Goal: Communication & Community: Answer question/provide support

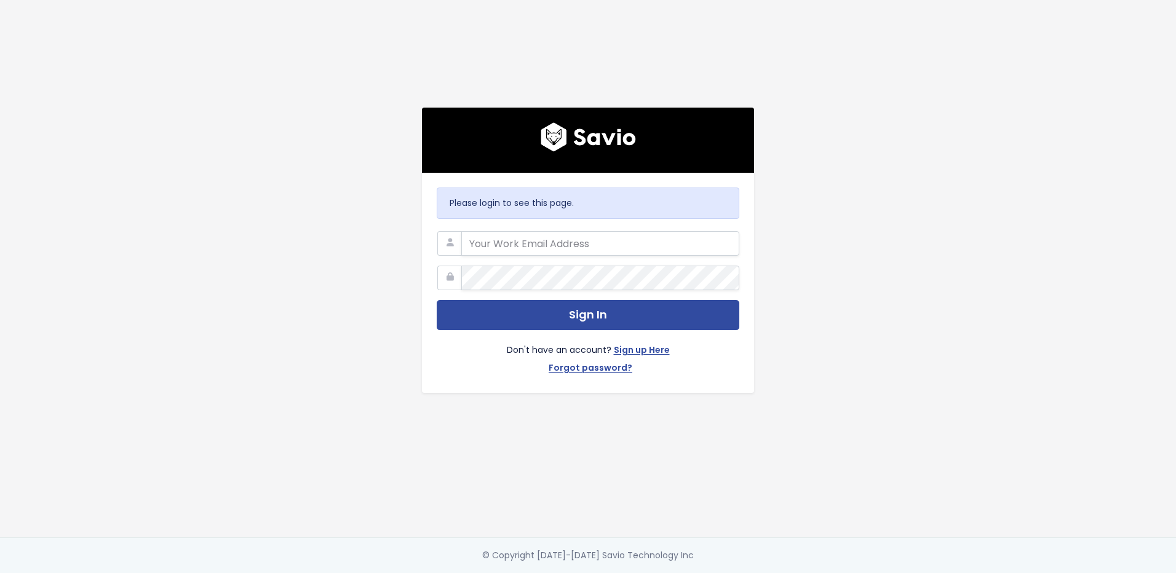
type input "[PERSON_NAME][EMAIL_ADDRESS]"
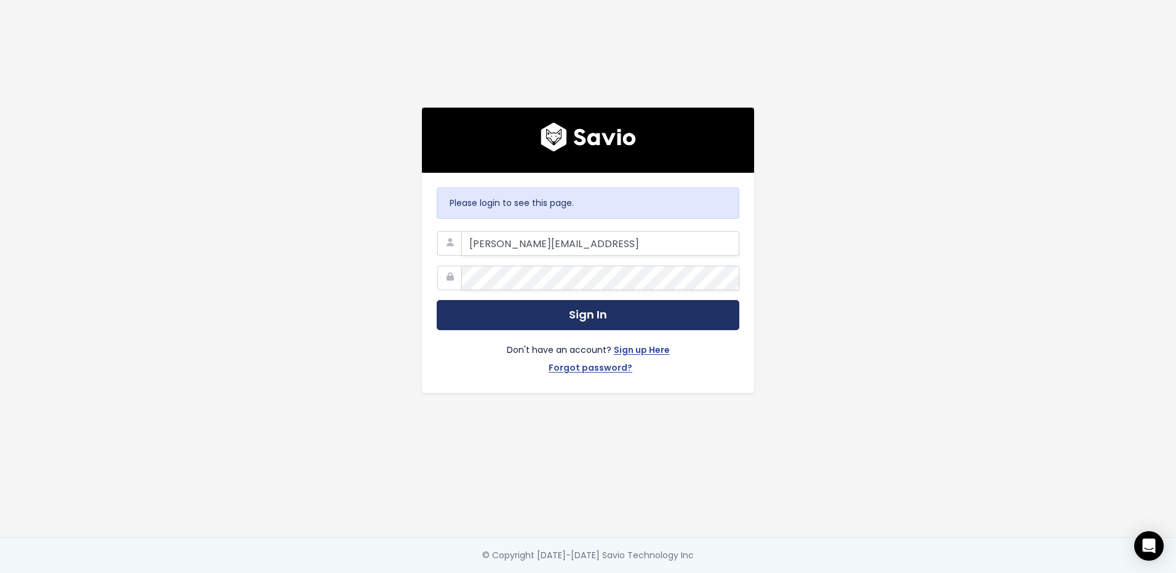
click at [582, 314] on button "Sign In" at bounding box center [588, 315] width 303 height 30
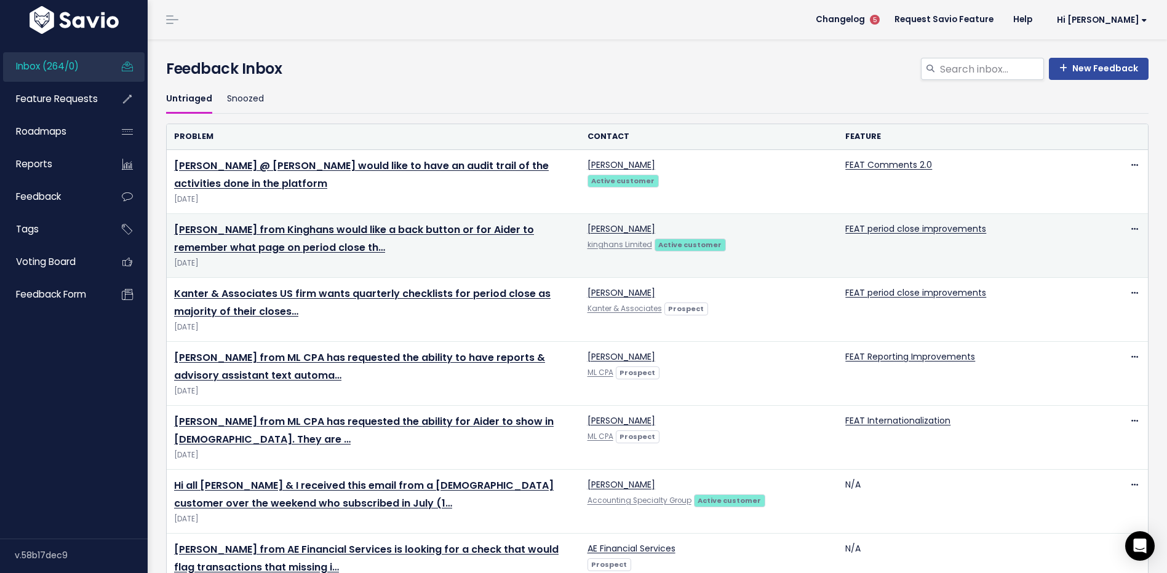
click at [388, 261] on span "[DATE]" at bounding box center [373, 263] width 399 height 13
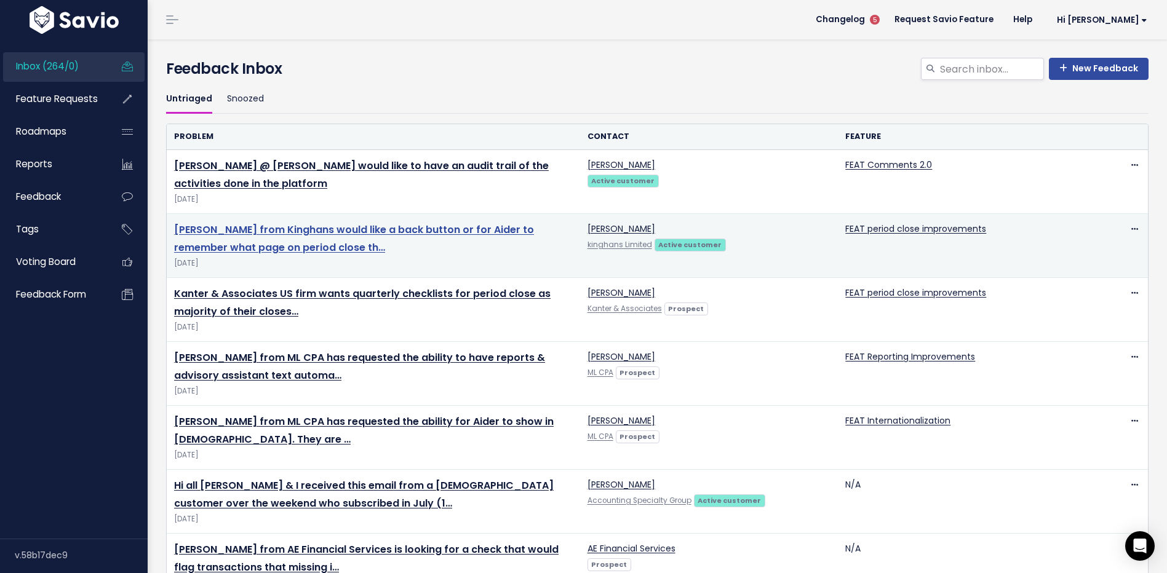
click at [383, 228] on link "[PERSON_NAME] from Kinghans would like a back button or for Aider to remember w…" at bounding box center [354, 239] width 360 height 32
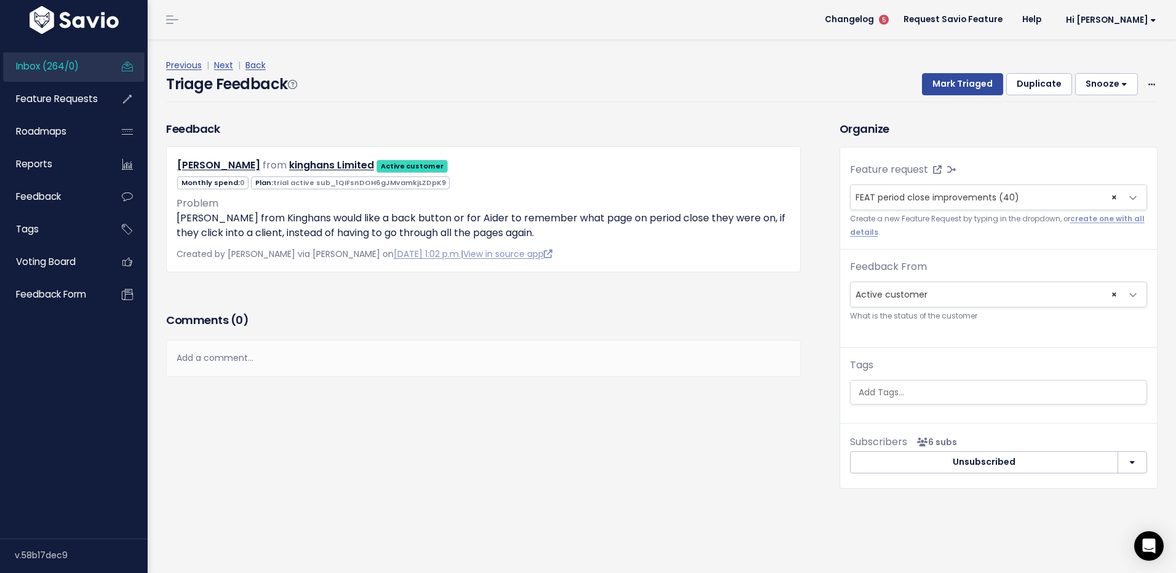
click at [241, 359] on div "Add a comment..." at bounding box center [483, 358] width 635 height 36
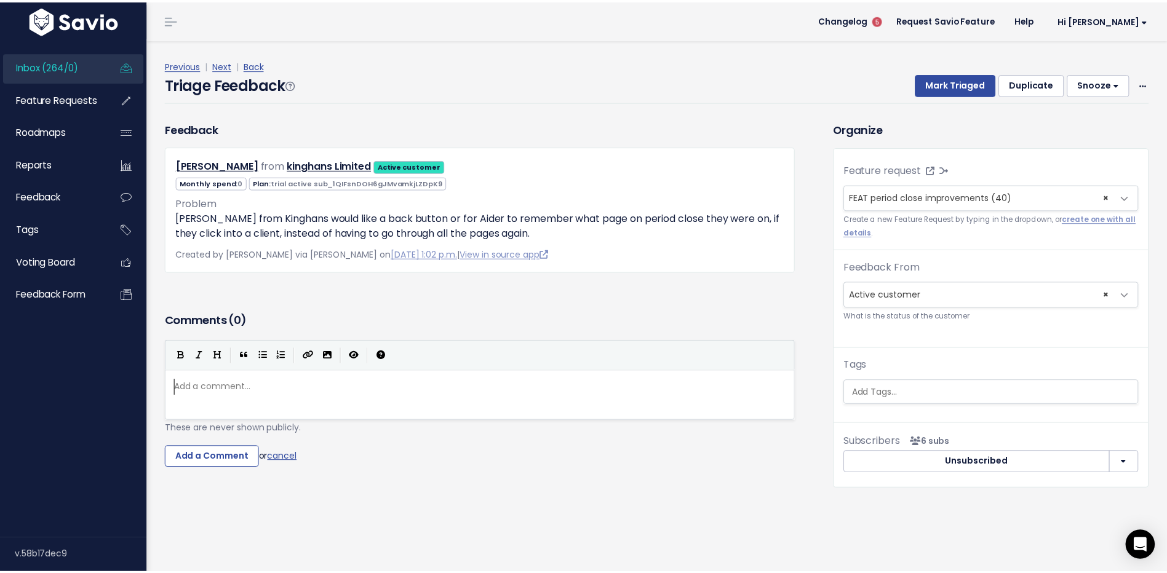
scroll to position [4, 0]
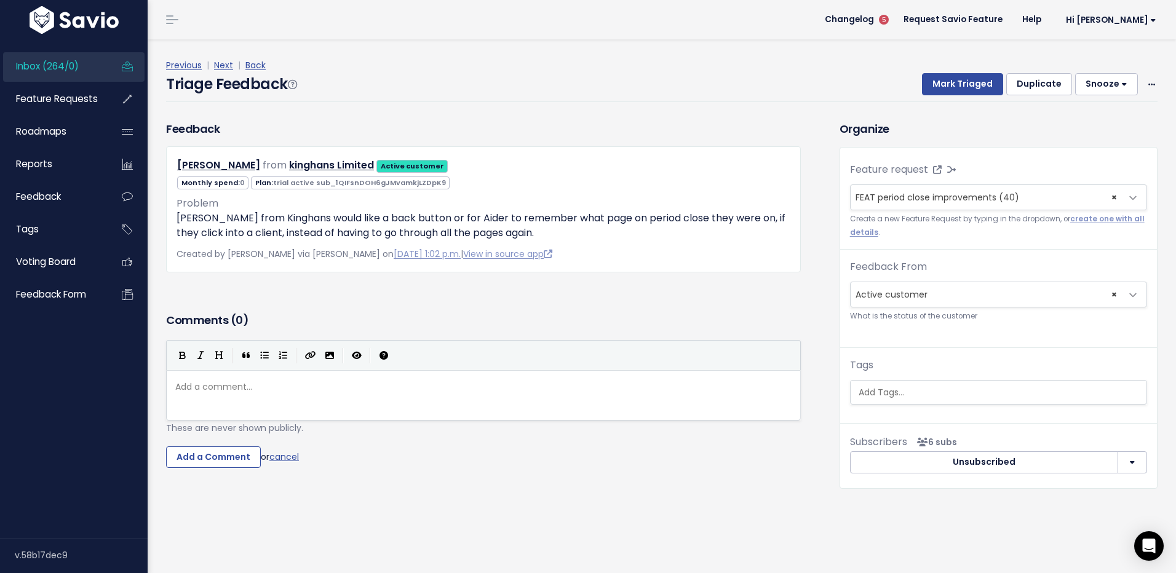
click at [234, 389] on pre "​" at bounding box center [488, 386] width 630 height 15
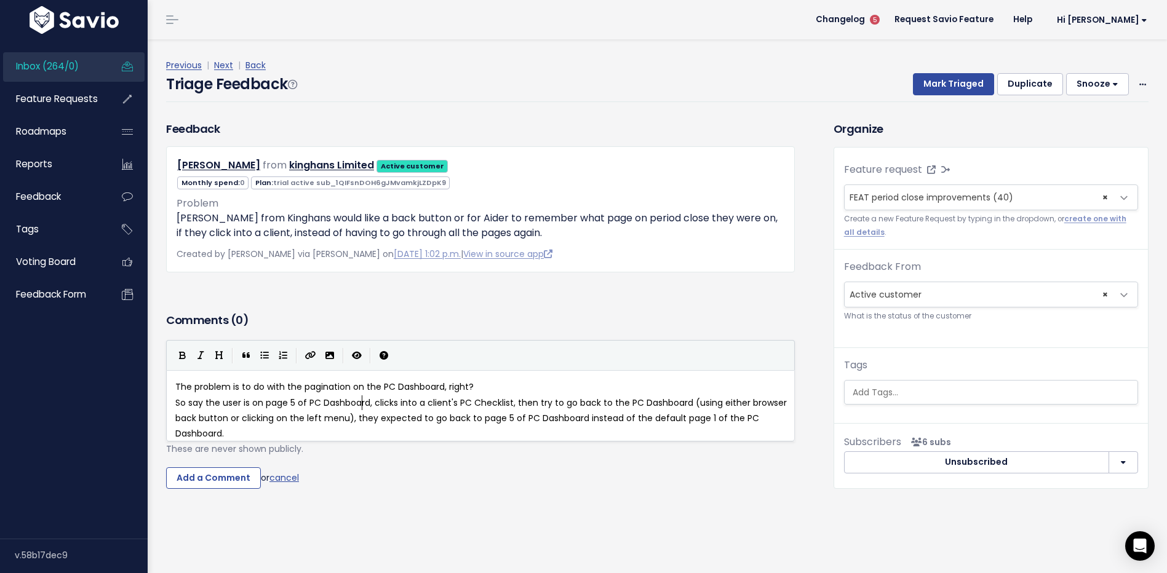
click at [362, 410] on pre "So say the user is on page 5 of PC Dashboard, clicks into a client's PC Checkli…" at bounding box center [485, 418] width 624 height 47
click at [477, 387] on pre "The problem is to do with the pagination on the PC Dashboard, right?" at bounding box center [485, 386] width 624 height 15
type textarea ":"
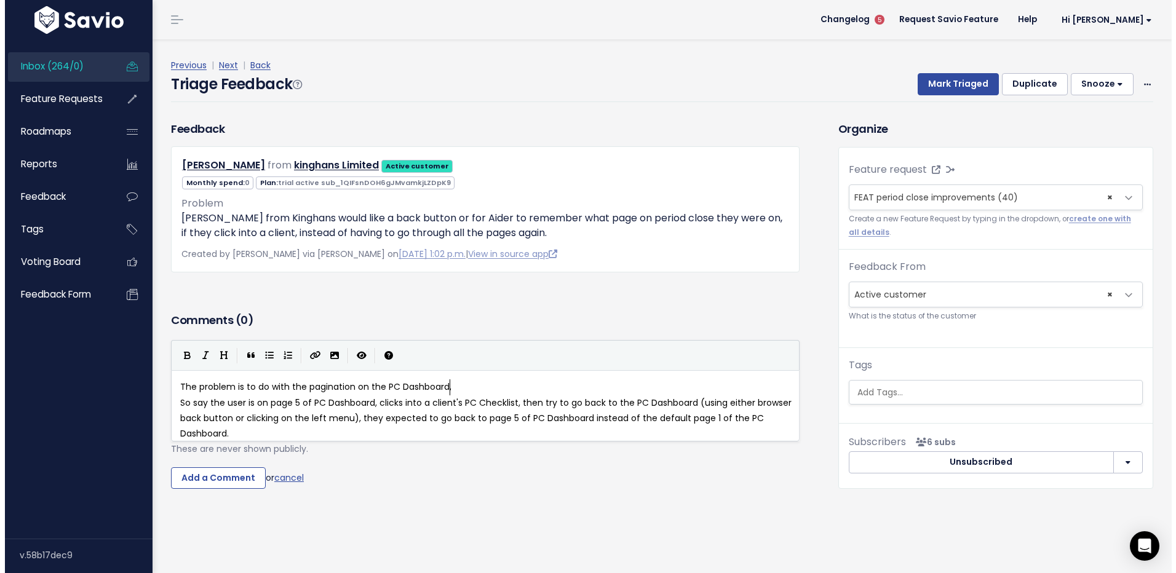
scroll to position [4, 1]
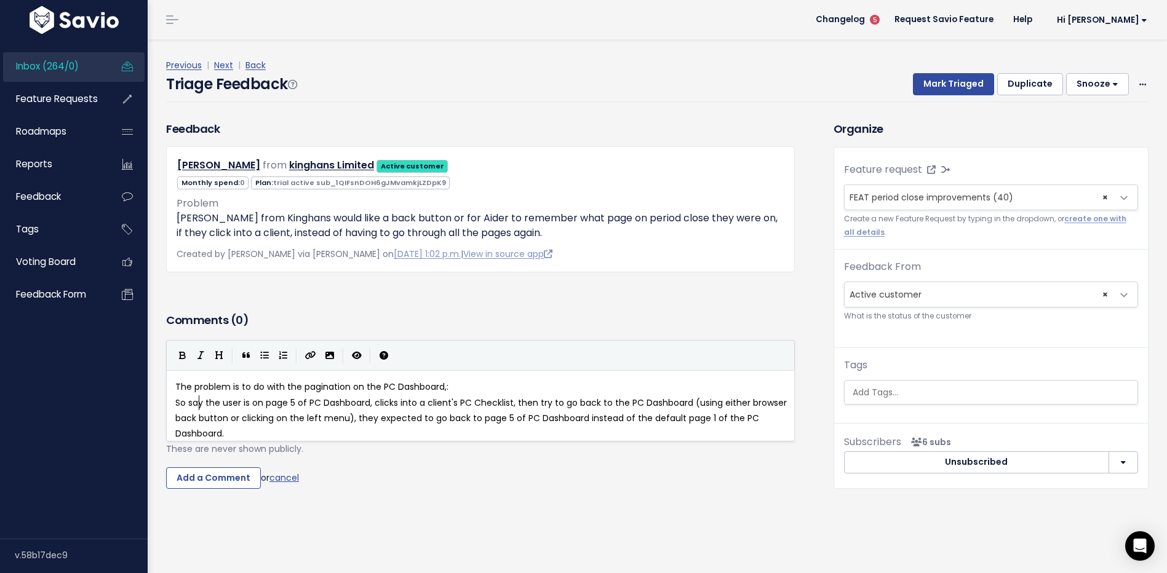
click at [199, 404] on span "So say the user is on page 5 of PC Dashboard, clicks into a client's PC Checkli…" at bounding box center [482, 418] width 614 height 43
type textarea "So say"
drag, startPoint x: 202, startPoint y: 405, endPoint x: 152, endPoint y: 401, distance: 50.0
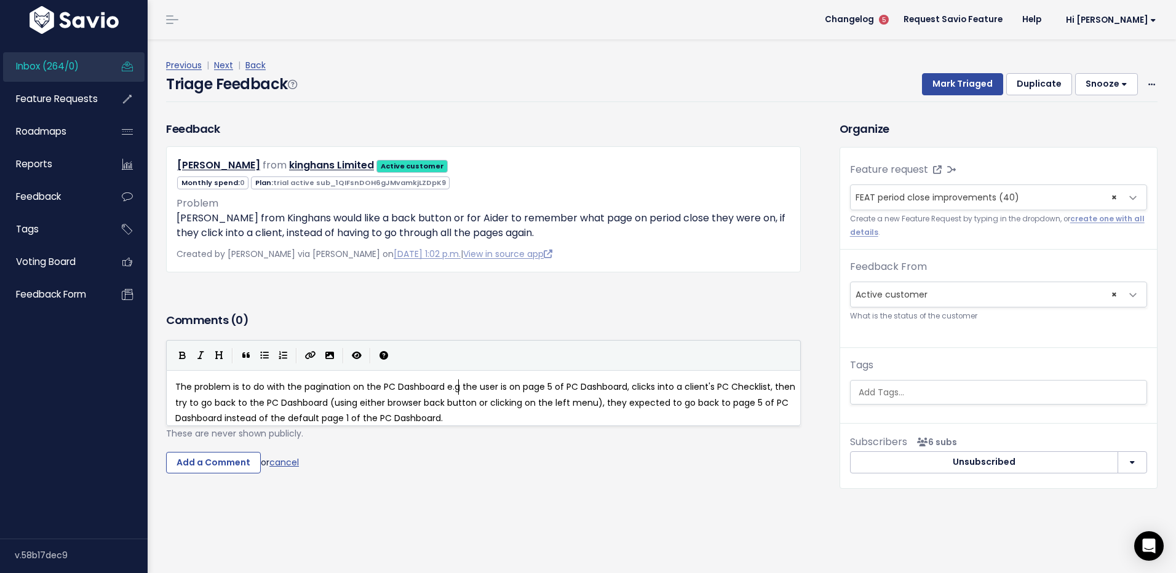
type textarea "e.g."
type textarea "- e."
type textarea "g"
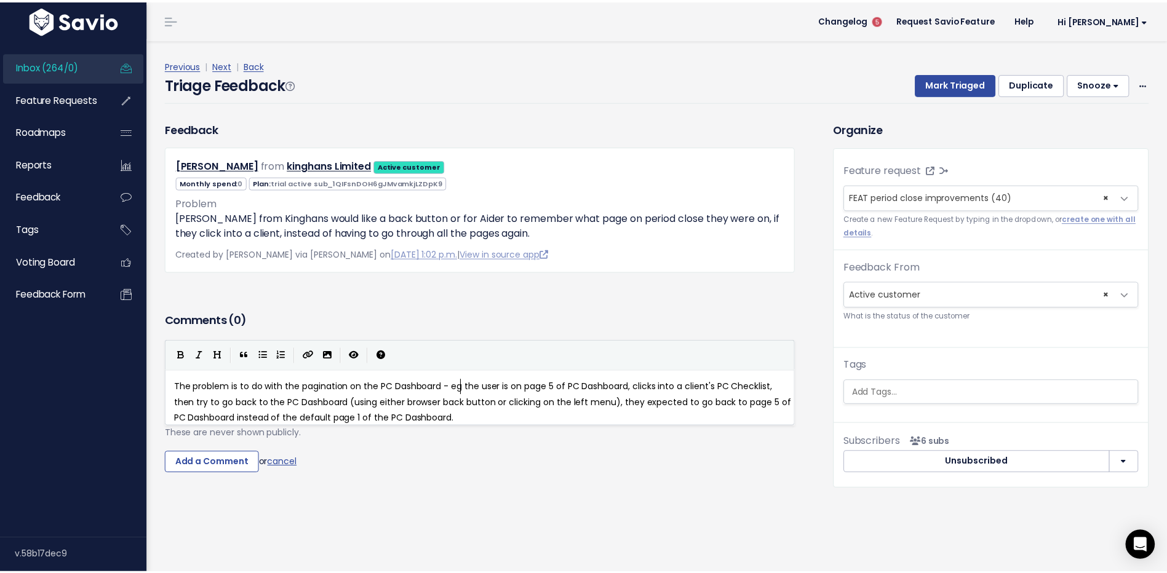
scroll to position [4, 6]
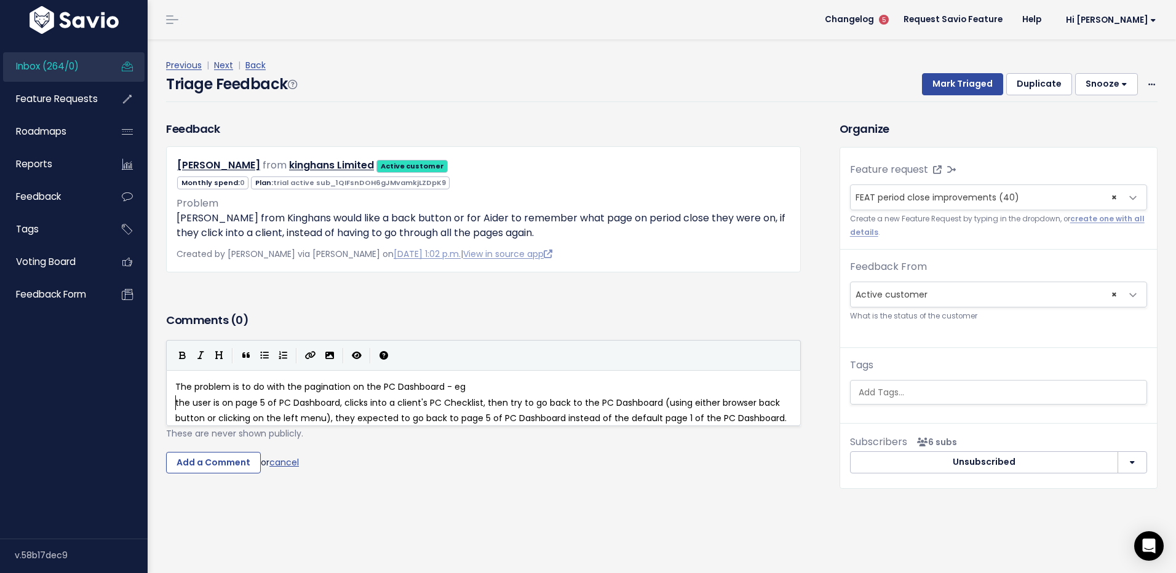
click at [308, 408] on span "the user is on page 5 of PC Dashboard, clicks into a client's PC Checklist, the…" at bounding box center [480, 411] width 611 height 28
click at [347, 408] on span "the user is on page 5 of PC Dashboard, clicks into a client's PC Checklist, the…" at bounding box center [480, 411] width 611 height 28
type textarea "\"
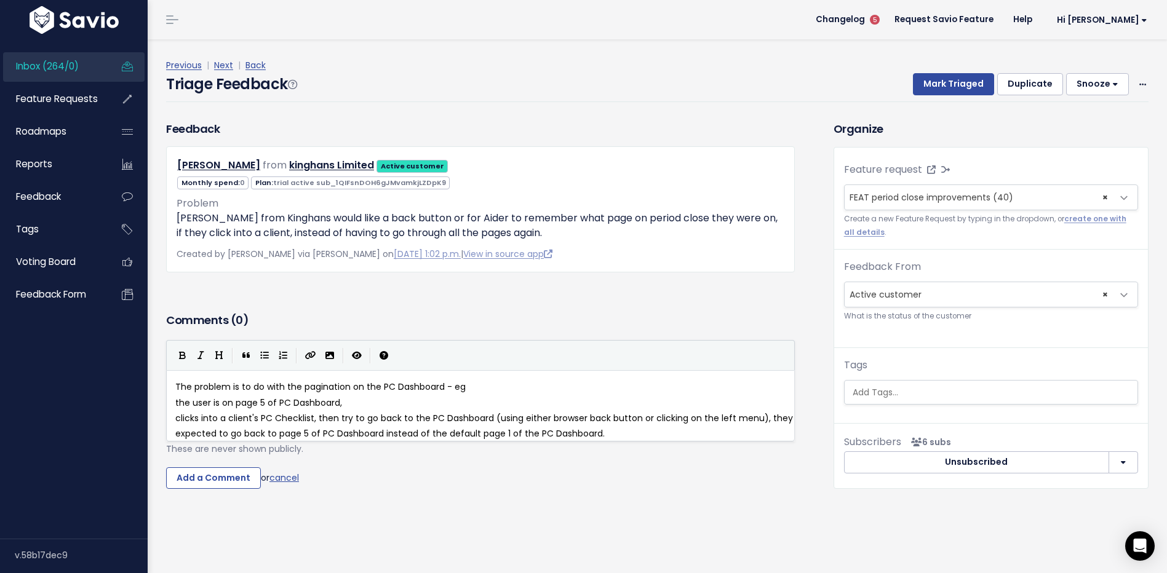
click at [316, 421] on span "clicks into a client's PC Checklist, then try to go back to the PC Dashboard (u…" at bounding box center [485, 426] width 620 height 28
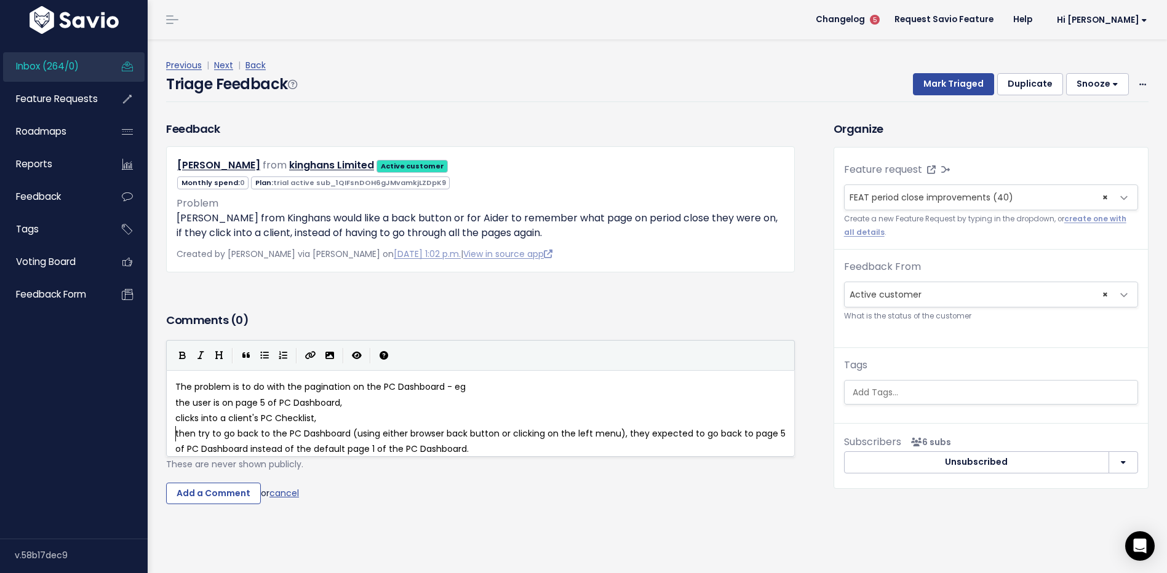
click at [625, 433] on span "then try to go back to the PC Dashboard (using either browser back button or cl…" at bounding box center [481, 441] width 613 height 28
drag, startPoint x: 317, startPoint y: 457, endPoint x: 357, endPoint y: 438, distance: 44.6
click at [317, 456] on pre "they expected to go back to page 5 of PC Dashboard instead of the default page …" at bounding box center [485, 449] width 624 height 15
click at [452, 439] on span "then try to go back to the PC Dashboard (using either browser back button or cl…" at bounding box center [401, 433] width 452 height 12
click at [644, 434] on pre "then try to go back to the PC Dashboard (using either browser back button or cl…" at bounding box center [485, 433] width 624 height 15
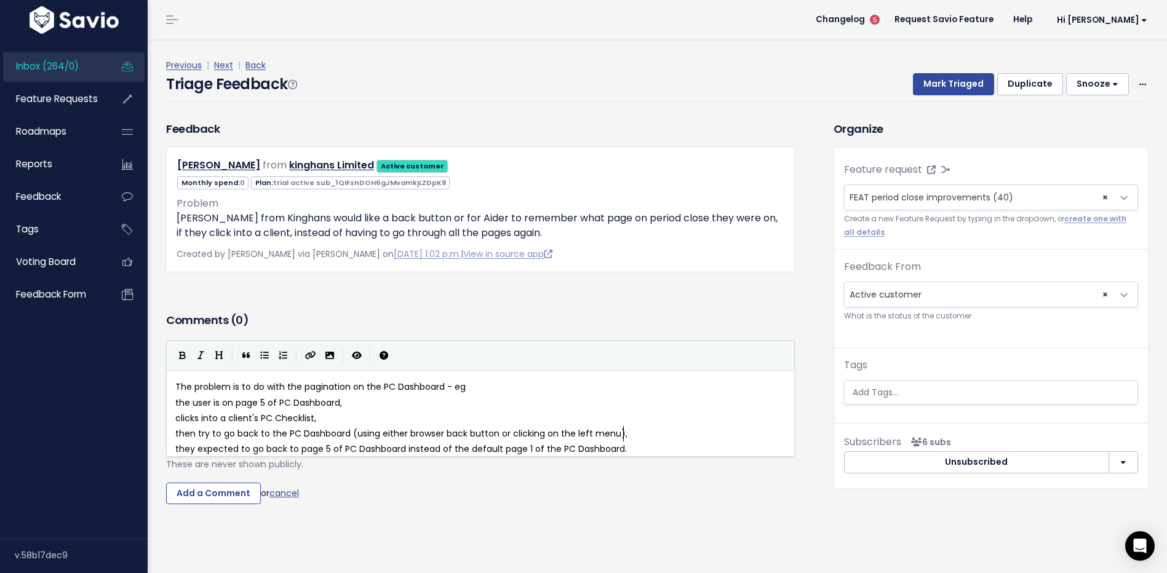
click at [653, 447] on pre "they expected to go back to page 5 of PC Dashboard instead of the default page …" at bounding box center [485, 449] width 624 height 15
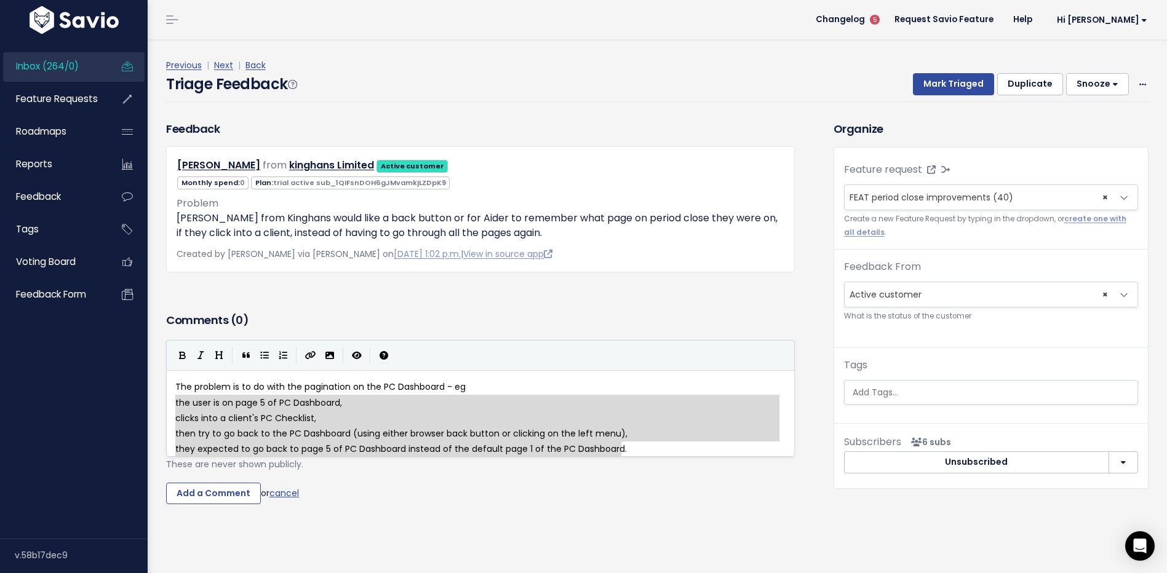
drag, startPoint x: 670, startPoint y: 450, endPoint x: 169, endPoint y: 401, distance: 503.6
click at [280, 356] on icon "Numbered List" at bounding box center [283, 355] width 9 height 9
type textarea "2. clicks into a client's PC Checklist, 3. then try to go back to the PC Dashbo…"
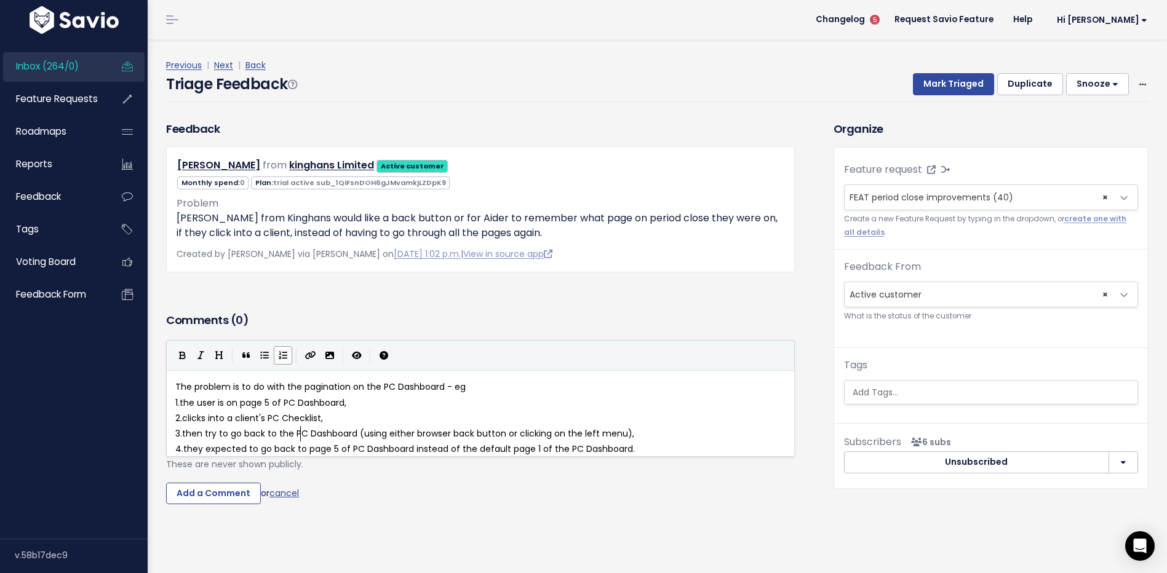
click at [300, 430] on span "then try to go back to the PC Dashboard (using either browser back button or cl…" at bounding box center [408, 433] width 452 height 12
click at [189, 422] on span "clicks into a client's PC Checklist," at bounding box center [252, 418] width 141 height 12
click at [236, 504] on input "Add a Comment" at bounding box center [213, 494] width 95 height 22
